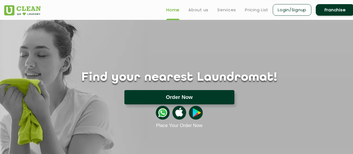
click at [186, 97] on button "Order Now" at bounding box center [179, 97] width 110 height 14
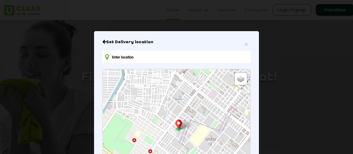
click at [195, 53] on input "text" at bounding box center [176, 57] width 148 height 12
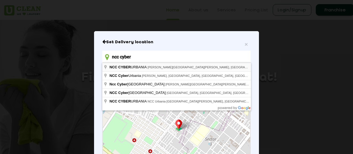
type input "NCC CYBER [PERSON_NAME][GEOGRAPHIC_DATA][PERSON_NAME], [GEOGRAPHIC_DATA], [GEOG…"
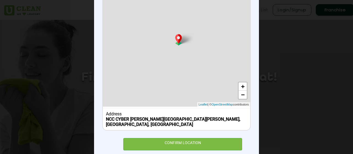
scroll to position [98, 0]
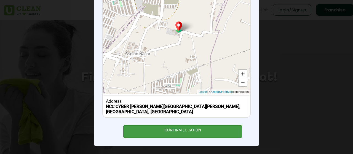
click at [187, 129] on div "CONFIRM LOCATION" at bounding box center [182, 131] width 119 height 12
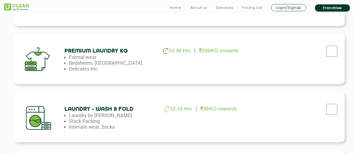
scroll to position [238, 0]
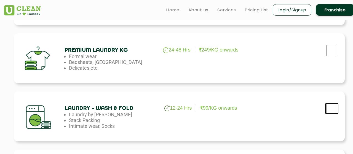
checkbox input "true"
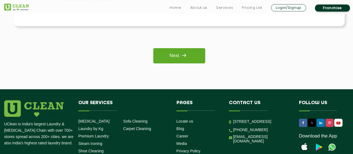
scroll to position [470, 0]
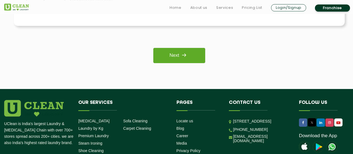
click at [192, 54] on link "Next" at bounding box center [179, 55] width 52 height 15
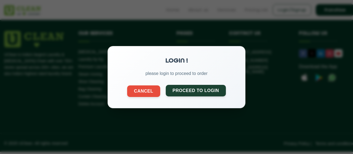
click at [198, 88] on button "Proceed to Login" at bounding box center [196, 91] width 60 height 12
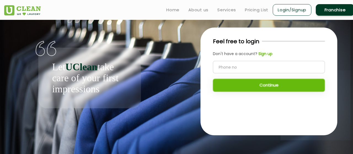
click at [255, 65] on input "tel" at bounding box center [269, 67] width 112 height 12
click at [252, 9] on link "Pricing List" at bounding box center [256, 10] width 23 height 7
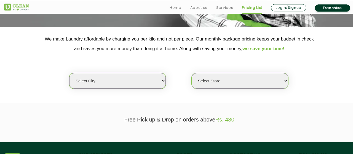
scroll to position [101, 0]
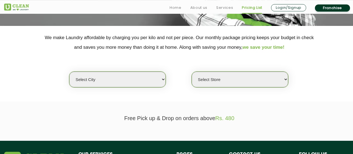
click at [69, 72] on select "Select city [GEOGRAPHIC_DATA] [GEOGRAPHIC_DATA] [GEOGRAPHIC_DATA] [GEOGRAPHIC_D…" at bounding box center [117, 80] width 96 height 16
select select "5"
click option "[GEOGRAPHIC_DATA]" at bounding box center [0, 0] width 0 height 0
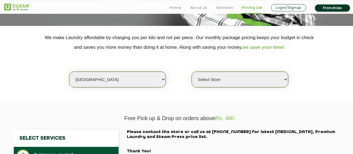
click at [192, 72] on select "Select Store UClean Narsingi UClean Nizampet UClean Sangareddy UClean Gachibowl…" at bounding box center [240, 80] width 96 height 16
select select "382"
click option "UClean Tellapur" at bounding box center [0, 0] width 0 height 0
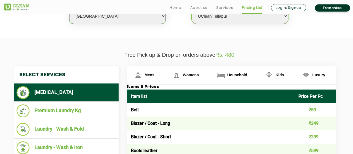
scroll to position [165, 0]
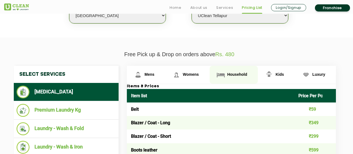
click at [143, 75] on img at bounding box center [138, 75] width 10 height 10
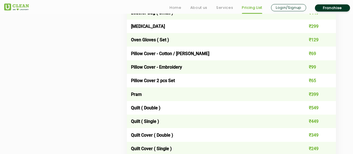
scroll to position [728, 0]
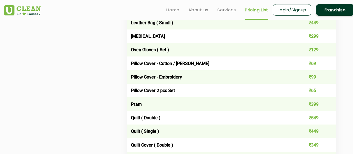
click at [168, 107] on td "Pram" at bounding box center [210, 104] width 167 height 14
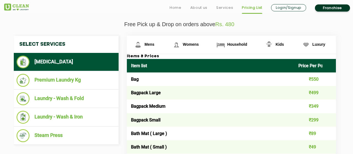
scroll to position [206, 0]
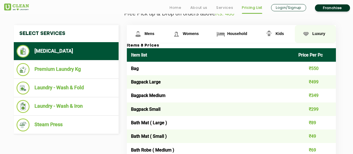
click at [165, 31] on link "Luxury" at bounding box center [146, 34] width 38 height 18
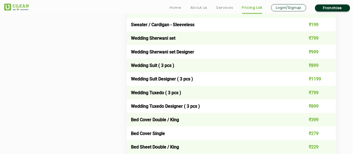
scroll to position [740, 0]
